Goal: Transaction & Acquisition: Purchase product/service

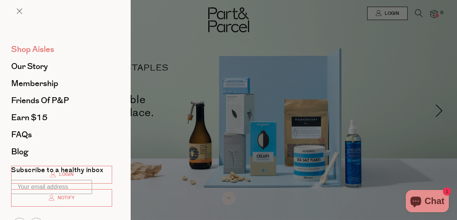
click at [26, 48] on span "Shop Aisles" at bounding box center [32, 49] width 43 height 12
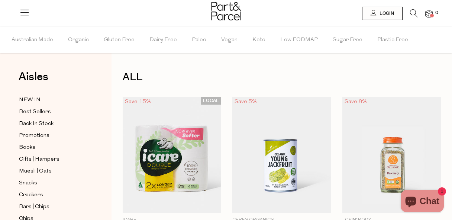
click at [412, 12] on icon at bounding box center [414, 13] width 8 height 8
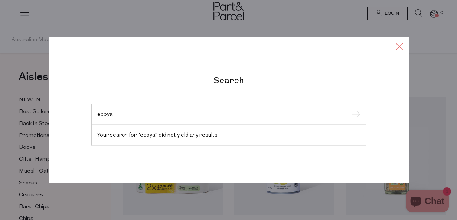
click at [400, 45] on icon at bounding box center [399, 46] width 11 height 11
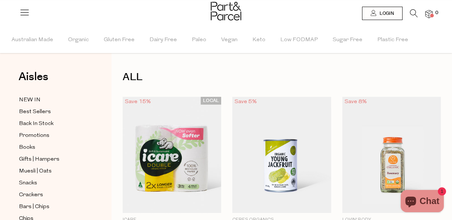
click at [413, 14] on icon at bounding box center [414, 13] width 8 height 8
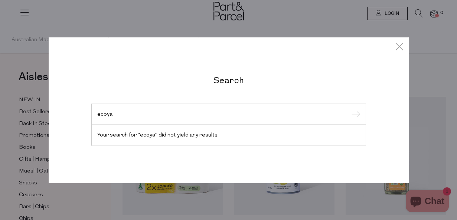
click at [115, 112] on input "ecoya" at bounding box center [228, 114] width 263 height 6
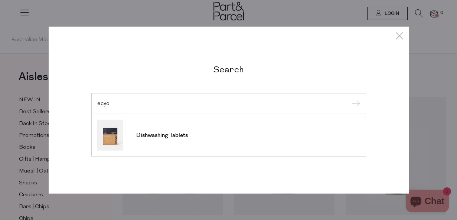
type input "echo"
drag, startPoint x: 115, startPoint y: 112, endPoint x: 156, endPoint y: 133, distance: 46.5
click at [156, 133] on span "Dishwashing Tablets" at bounding box center [162, 135] width 52 height 7
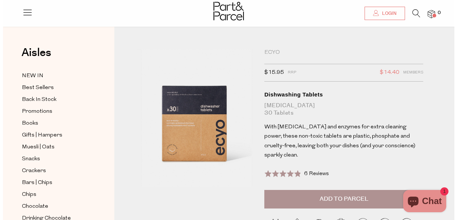
scroll to position [8, 0]
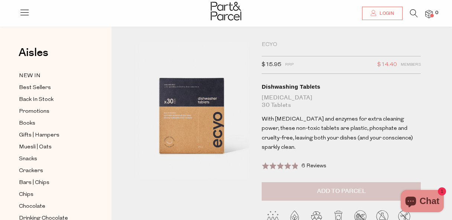
click at [324, 187] on span "Add to Parcel" at bounding box center [341, 191] width 49 height 9
click at [24, 13] on icon at bounding box center [24, 12] width 10 height 10
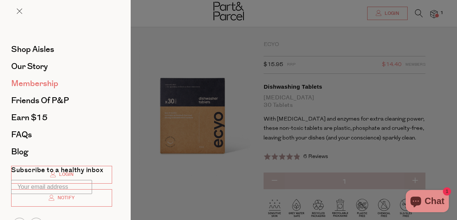
click at [36, 82] on span "Membership" at bounding box center [34, 84] width 47 height 12
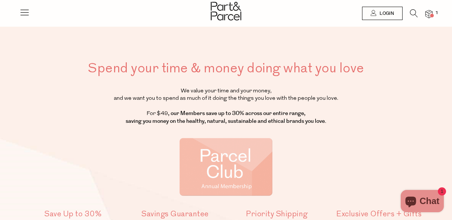
click at [23, 12] on icon at bounding box center [24, 12] width 10 height 10
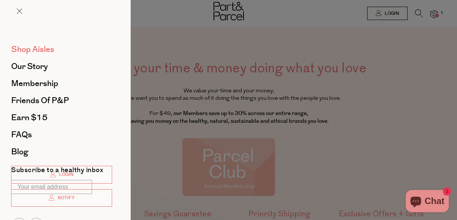
click at [30, 48] on span "Shop Aisles" at bounding box center [32, 49] width 43 height 12
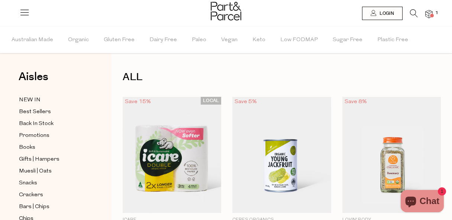
click at [25, 13] on icon at bounding box center [24, 12] width 10 height 10
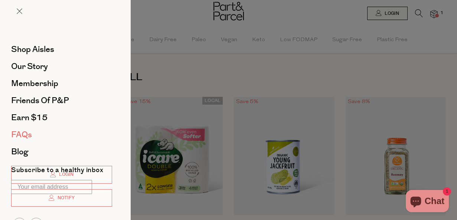
click at [20, 133] on span "FAQs" at bounding box center [21, 135] width 21 height 12
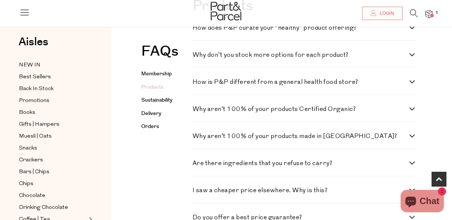
scroll to position [431, 0]
click at [152, 112] on link "Delivery" at bounding box center [151, 113] width 20 height 7
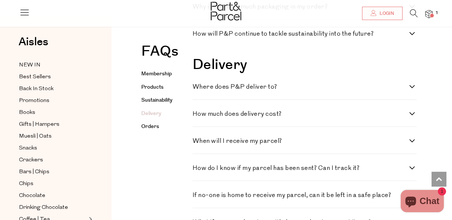
scroll to position [844, 0]
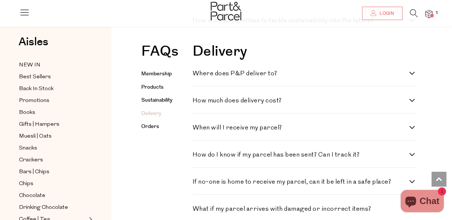
click at [407, 97] on div "How much does delivery cost? We are on a mission to consolidate your shopping a…" at bounding box center [304, 100] width 224 height 27
click at [412, 99] on label "How much does delivery cost?" at bounding box center [304, 101] width 224 height 6
click at [197, 99] on cost\? "How much does delivery cost?" at bounding box center [194, 100] width 5 height 5
checkbox cost\? "true"
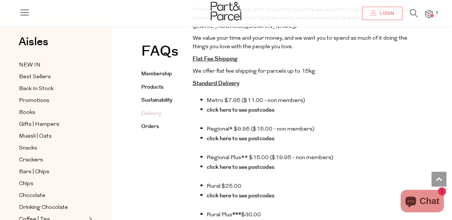
scroll to position [1013, 0]
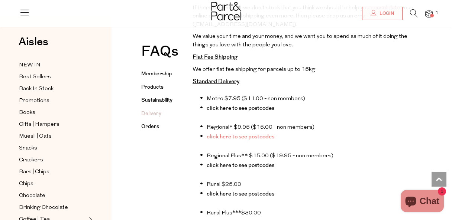
click at [256, 134] on link "click here to see postcodes" at bounding box center [241, 137] width 68 height 8
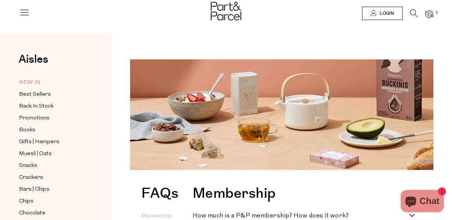
scroll to position [0, 0]
click at [27, 93] on span "Best Sellers" at bounding box center [35, 94] width 32 height 9
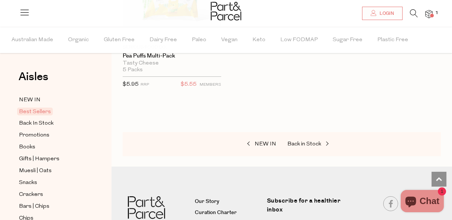
scroll to position [2531, 0]
click at [29, 97] on span "NEW IN" at bounding box center [30, 100] width 22 height 9
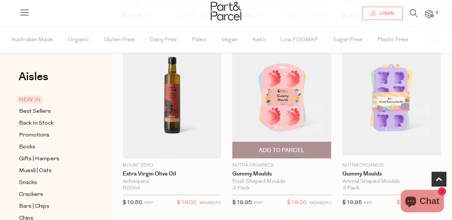
scroll to position [244, 0]
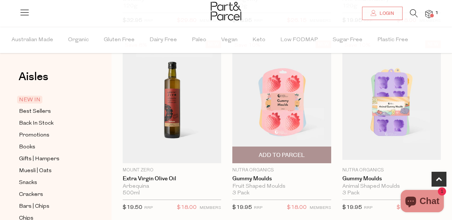
click at [282, 97] on img at bounding box center [281, 102] width 98 height 116
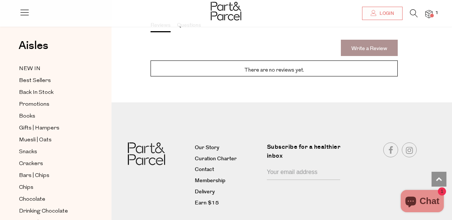
scroll to position [685, 0]
click at [200, 199] on link "Earn $15" at bounding box center [228, 203] width 66 height 9
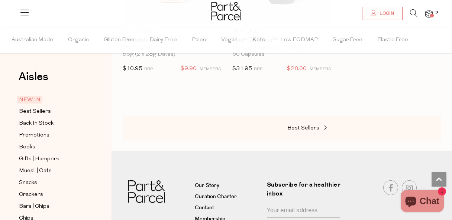
scroll to position [929, 0]
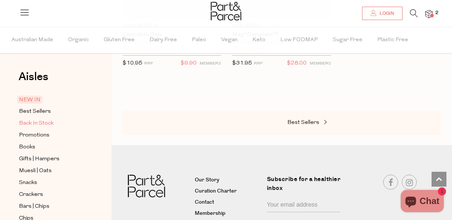
click at [34, 121] on span "Back In Stock" at bounding box center [36, 123] width 35 height 9
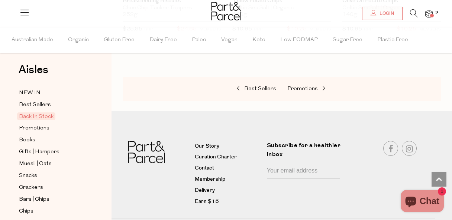
scroll to position [598, 0]
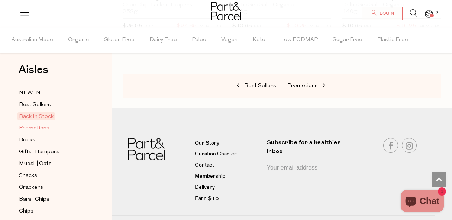
click at [38, 129] on span "Promotions" at bounding box center [34, 128] width 30 height 9
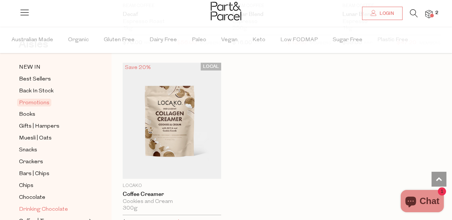
scroll to position [32, 0]
click at [25, 115] on span "Books" at bounding box center [27, 115] width 16 height 9
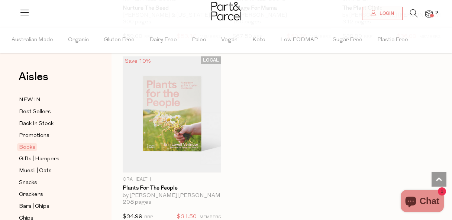
scroll to position [582, 0]
click at [38, 170] on span "Muesli | Oats" at bounding box center [35, 171] width 33 height 9
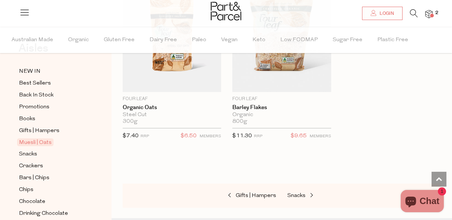
scroll to position [3022, 0]
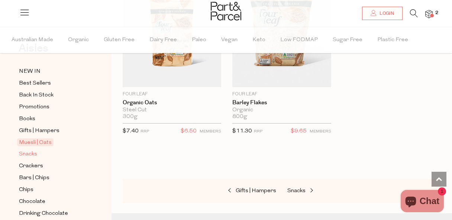
click at [26, 155] on span "Snacks" at bounding box center [28, 154] width 18 height 9
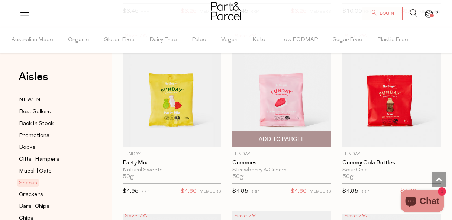
scroll to position [798, 3]
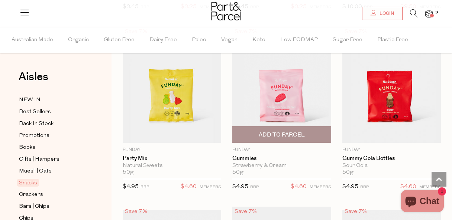
click at [259, 133] on span "Add To Parcel" at bounding box center [282, 135] width 46 height 8
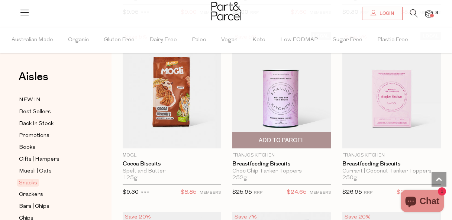
scroll to position [2248, 3]
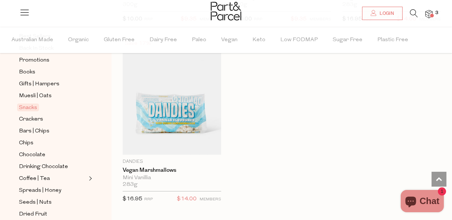
scroll to position [84, 0]
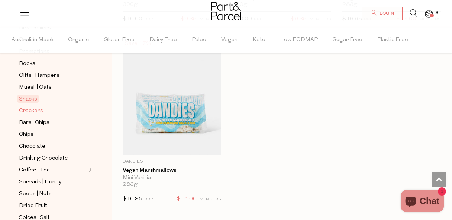
click at [29, 112] on span "Crackers" at bounding box center [31, 111] width 24 height 9
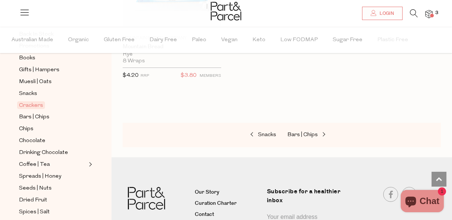
scroll to position [92, 0]
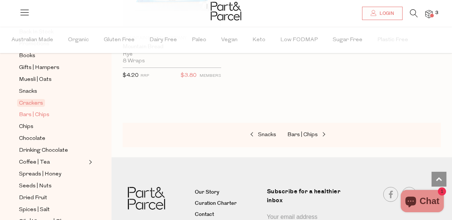
click at [35, 114] on span "Bars | Chips" at bounding box center [34, 115] width 30 height 9
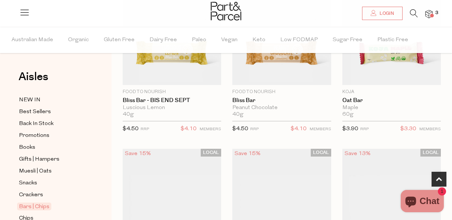
scroll to position [312, 3]
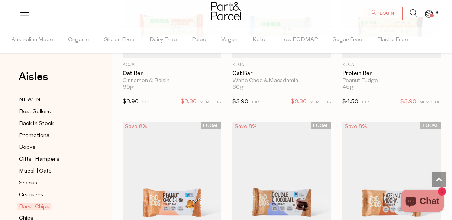
click at [253, 97] on p "$3.90 RRP" at bounding box center [245, 103] width 26 height 13
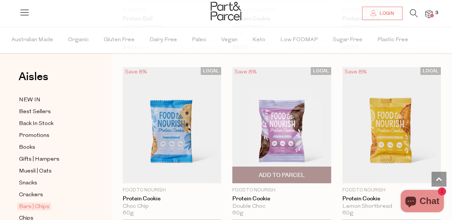
scroll to position [2830, 3]
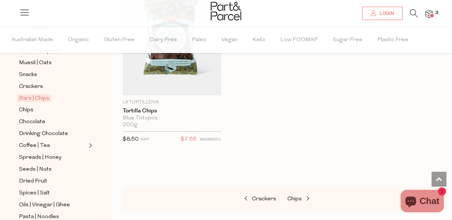
scroll to position [129, 0]
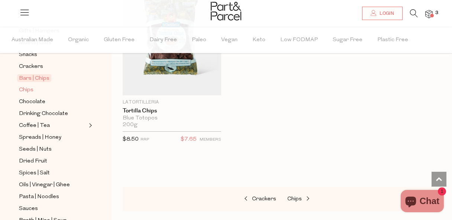
click at [23, 90] on span "Chips" at bounding box center [26, 90] width 14 height 9
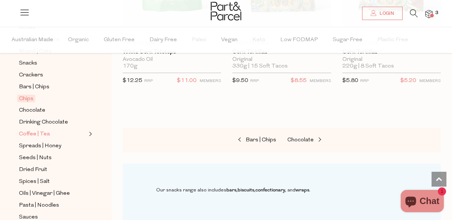
scroll to position [123, 0]
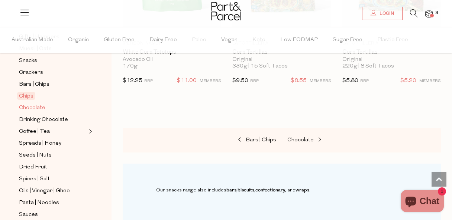
click at [33, 110] on span "Chocolate" at bounding box center [32, 108] width 26 height 9
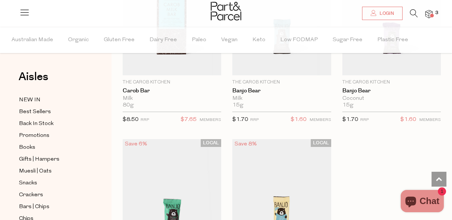
scroll to position [2869, 5]
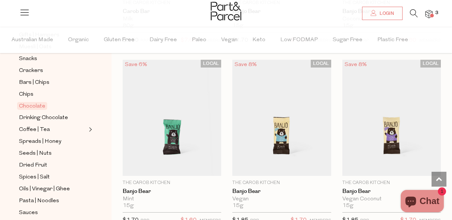
scroll to position [134, 0]
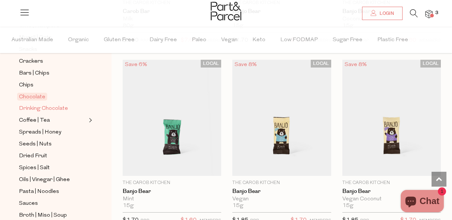
click at [33, 107] on span "Drinking Chocolate" at bounding box center [43, 108] width 49 height 9
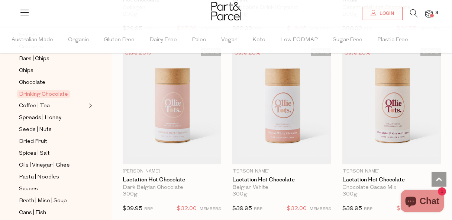
scroll to position [158, 0]
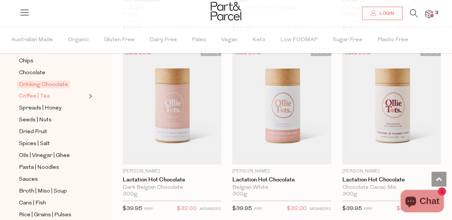
click at [29, 95] on span "Coffee | Tea" at bounding box center [34, 96] width 31 height 9
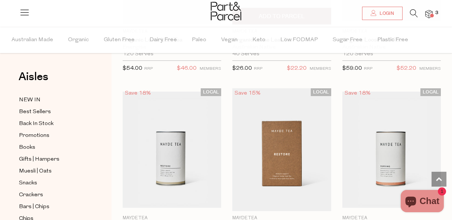
scroll to position [2726, 5]
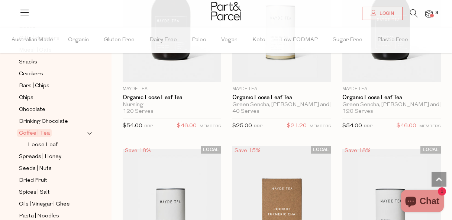
scroll to position [147, 0]
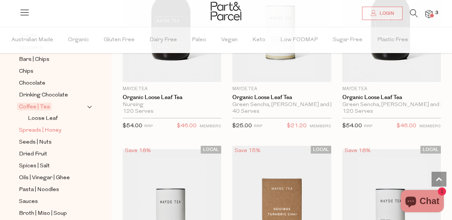
click at [27, 131] on span "Spreads | Honey" at bounding box center [40, 130] width 42 height 9
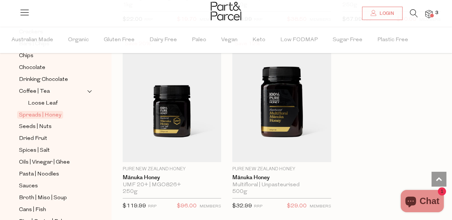
scroll to position [166, 0]
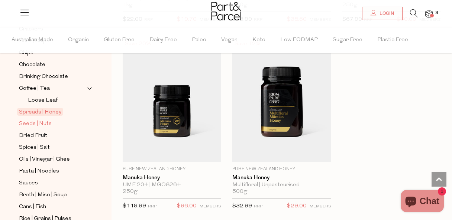
click at [30, 125] on span "Seeds | Nuts" at bounding box center [35, 124] width 33 height 9
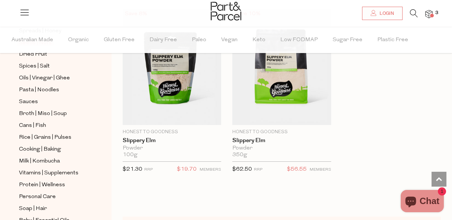
scroll to position [214, 0]
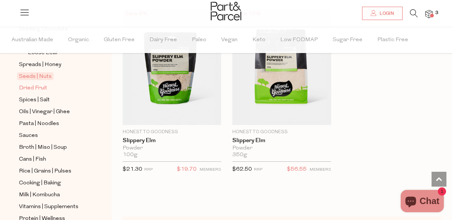
click at [25, 88] on span "Dried Fruit" at bounding box center [33, 88] width 28 height 9
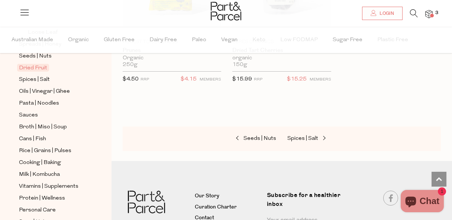
scroll to position [238, 0]
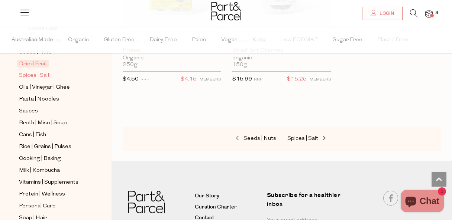
click at [29, 76] on span "Spices | Salt" at bounding box center [34, 75] width 31 height 9
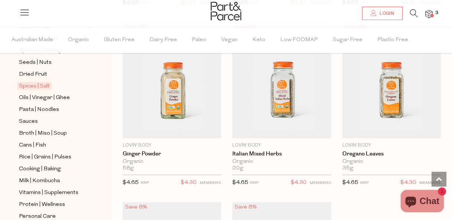
scroll to position [2797, 6]
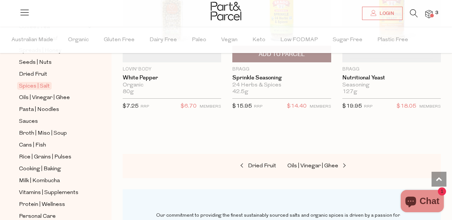
scroll to position [3416, 6]
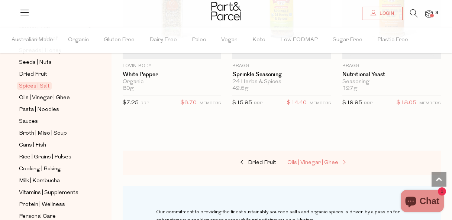
click at [331, 158] on link "Oils | Vinegar | Ghee" at bounding box center [324, 163] width 74 height 10
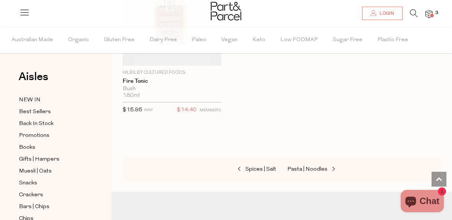
scroll to position [2881, 6]
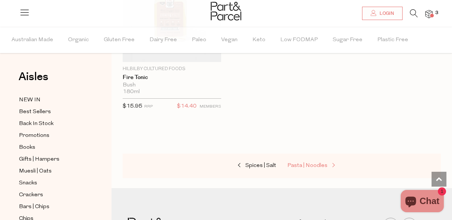
click at [314, 163] on span "Pasta | Noodles" at bounding box center [307, 166] width 40 height 6
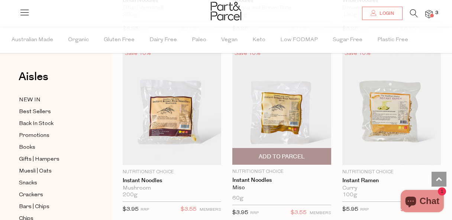
scroll to position [2762, 6]
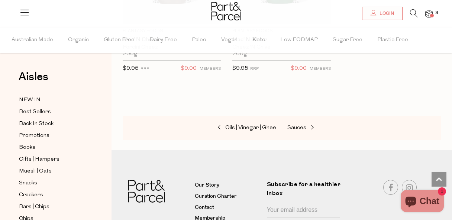
scroll to position [3436, 6]
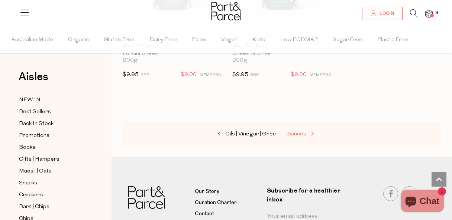
click at [293, 131] on span "Sauces" at bounding box center [296, 134] width 19 height 6
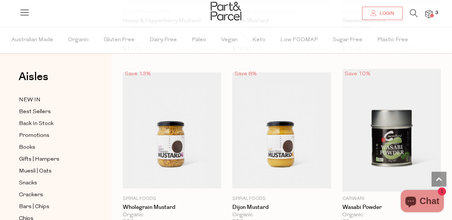
scroll to position [2576, 6]
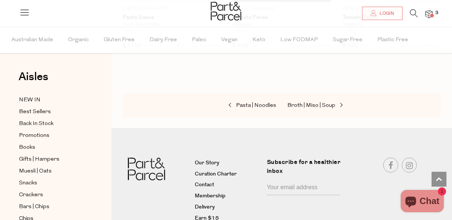
scroll to position [4023, 6]
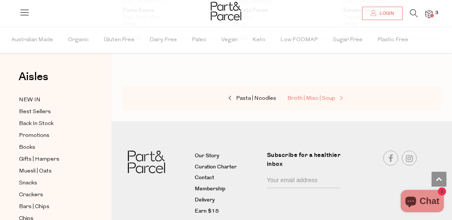
click at [315, 96] on span "Broth | Miso | Soup" at bounding box center [311, 99] width 48 height 6
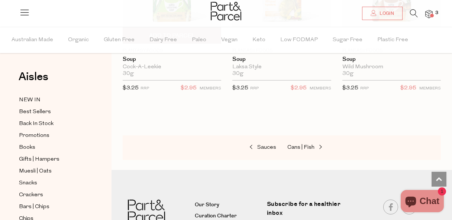
scroll to position [1972, 6]
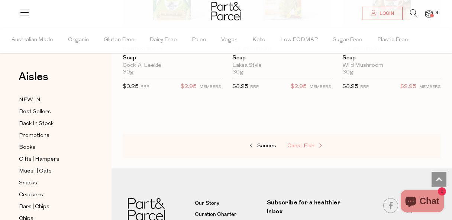
click at [302, 143] on span "Cans | Fish" at bounding box center [300, 146] width 27 height 6
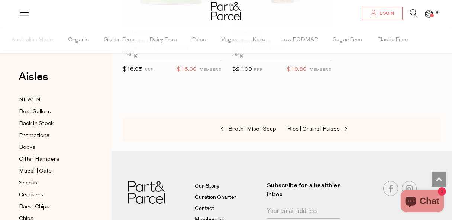
scroll to position [1655, 6]
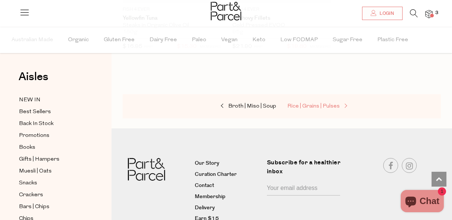
click at [318, 104] on span "Rice | Grains | Pulses" at bounding box center [313, 107] width 52 height 6
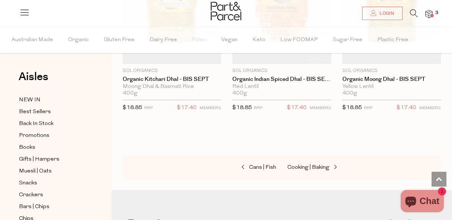
scroll to position [2329, 6]
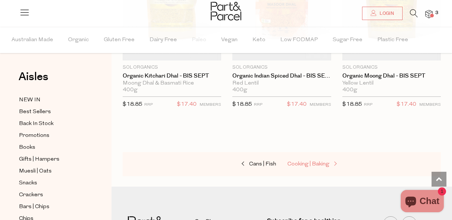
click at [298, 162] on span "Cooking | Baking" at bounding box center [308, 165] width 42 height 6
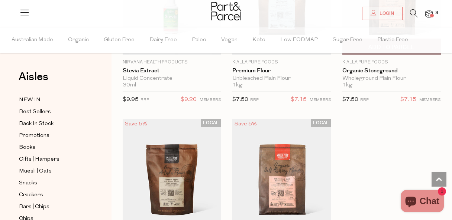
scroll to position [2876, 6]
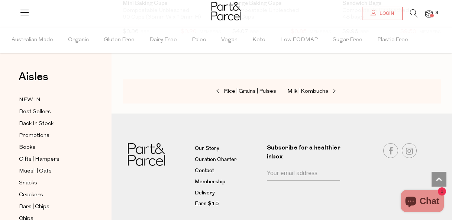
scroll to position [5063, 6]
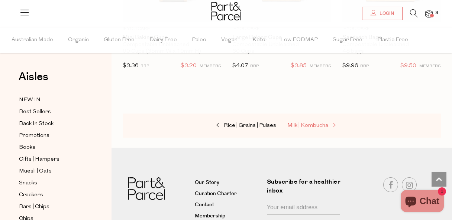
click at [312, 123] on span "Milk | Kombucha" at bounding box center [307, 126] width 41 height 6
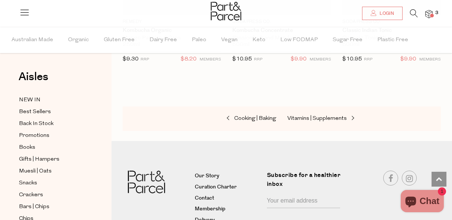
scroll to position [2024, 6]
click at [313, 115] on span "Vitamins | Supplements" at bounding box center [316, 118] width 59 height 6
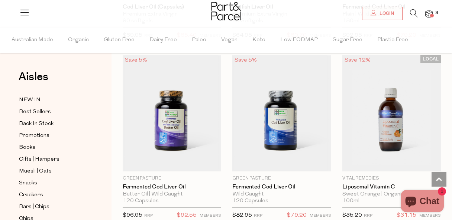
scroll to position [2760, 6]
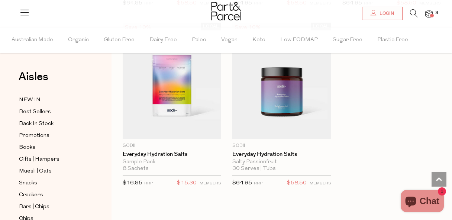
scroll to position [3675, 6]
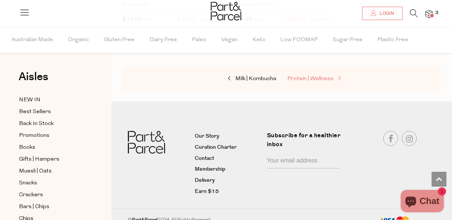
click at [307, 76] on span "Protein | Wellness" at bounding box center [310, 79] width 46 height 6
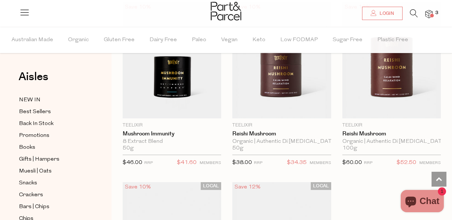
scroll to position [2876, 6]
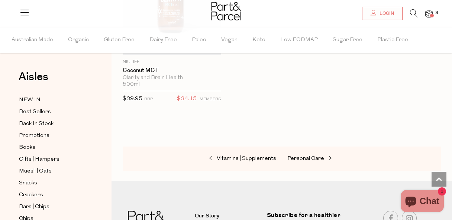
scroll to position [5080, 6]
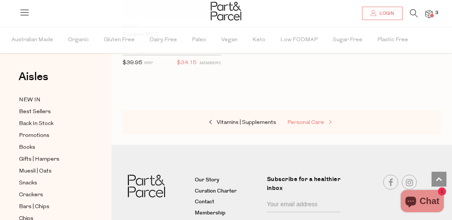
click at [296, 120] on span "Personal Care" at bounding box center [305, 123] width 37 height 6
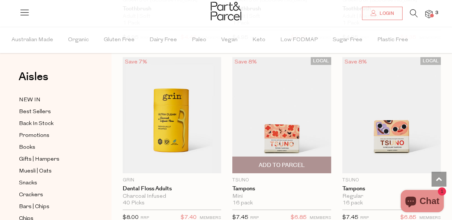
scroll to position [2021, 6]
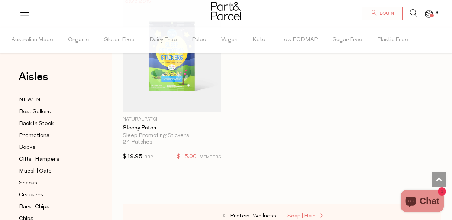
scroll to position [5051, 6]
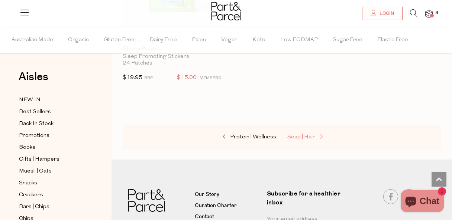
click at [299, 134] on span "Soap | Hair" at bounding box center [301, 137] width 28 height 6
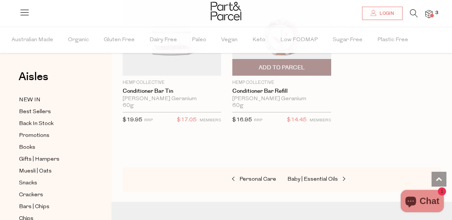
scroll to position [2867, 6]
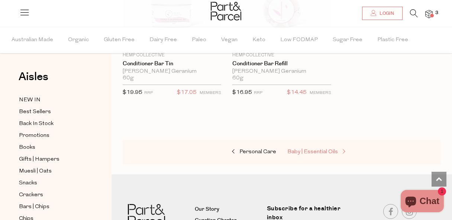
click at [301, 149] on span "Baby | Essential Oils" at bounding box center [312, 152] width 51 height 6
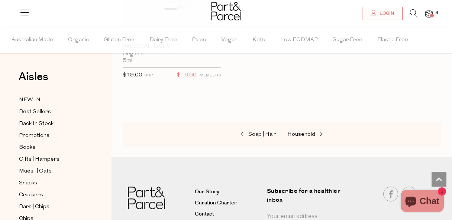
scroll to position [1088, 6]
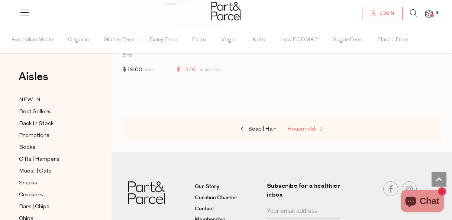
click at [296, 127] on span "Household" at bounding box center [301, 130] width 28 height 6
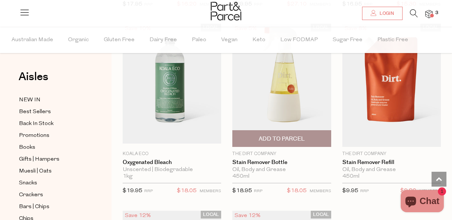
scroll to position [2872, 6]
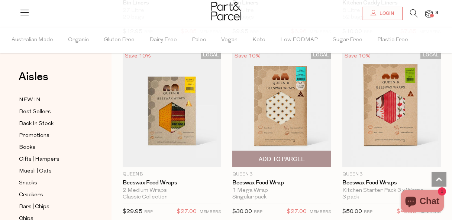
scroll to position [4584, 6]
click at [315, 82] on img at bounding box center [281, 110] width 98 height 116
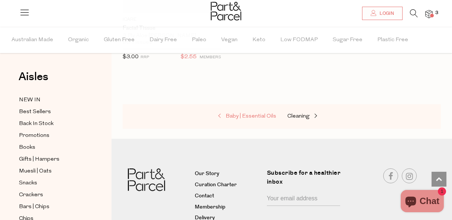
scroll to position [2027, 0]
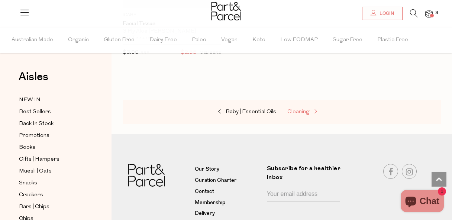
click at [298, 109] on span "Cleaning" at bounding box center [298, 112] width 22 height 6
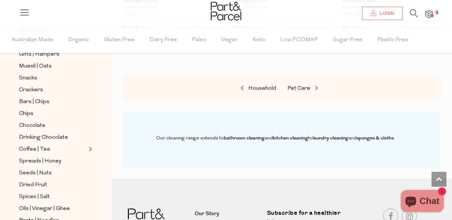
scroll to position [1522, 0]
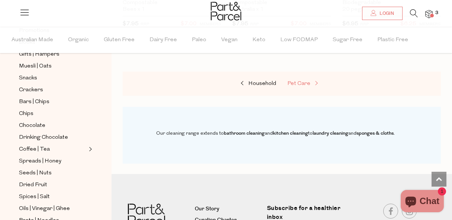
click at [303, 81] on span "Pet Care" at bounding box center [298, 84] width 23 height 6
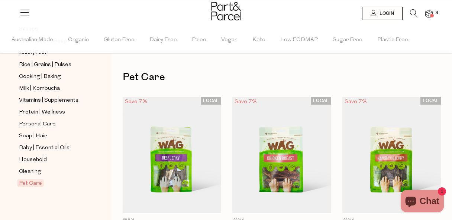
click at [429, 14] on img at bounding box center [428, 14] width 7 height 9
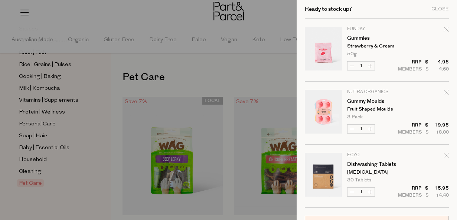
click at [374, 110] on p "Fruit Shaped Moulds" at bounding box center [376, 109] width 58 height 5
drag, startPoint x: 396, startPoint y: 110, endPoint x: 350, endPoint y: 99, distance: 46.6
click at [349, 101] on td "Nutra Organics Gummy Moulds Fruit Shaped Moulds 3 Pack Only 24 Available" at bounding box center [398, 105] width 102 height 30
copy td "Gummy Moulds Fruit Shaped Moulds"
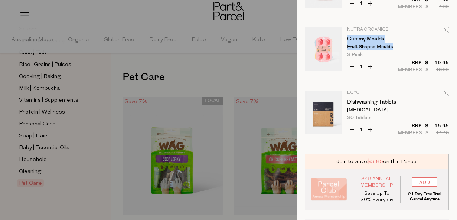
scroll to position [76, 0]
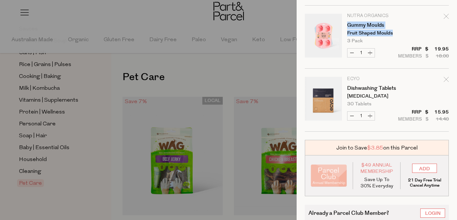
click at [370, 116] on button "Increase Dishwashing Tablets" at bounding box center [370, 116] width 9 height 9
type input "2"
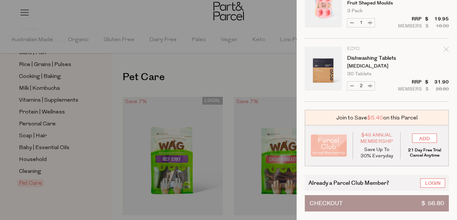
scroll to position [112, 0]
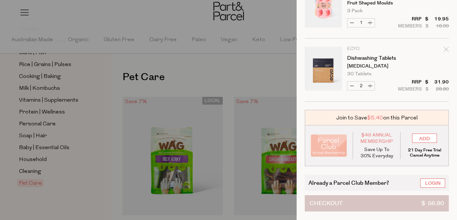
click at [366, 196] on button "Checkout $ 56.80" at bounding box center [377, 203] width 144 height 16
